Goal: Navigation & Orientation: Go to known website

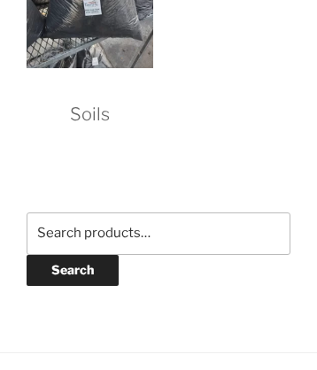
scroll to position [2705, 0]
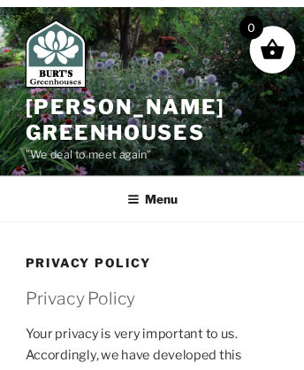
scroll to position [1280, 0]
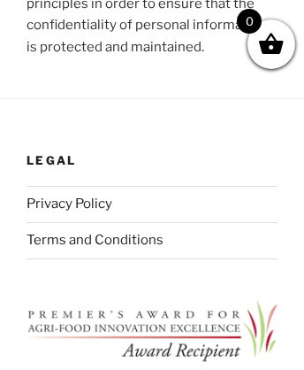
scroll to position [0, 0]
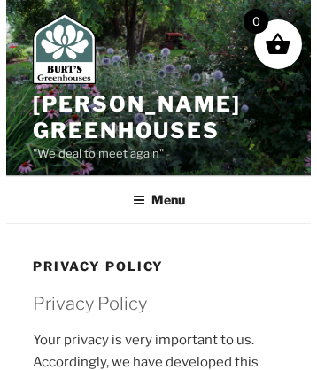
scroll to position [1320, 0]
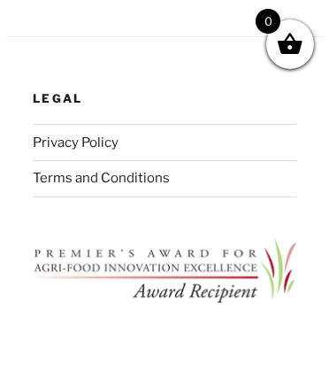
scroll to position [1280, 0]
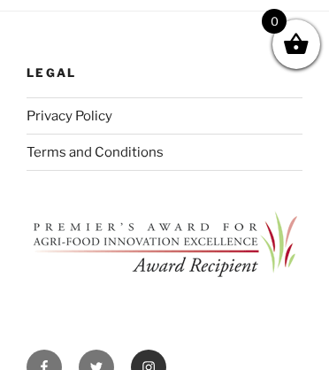
click at [149, 360] on icon "Footer Social Links Menu" at bounding box center [149, 367] width 14 height 14
